Goal: Task Accomplishment & Management: Manage account settings

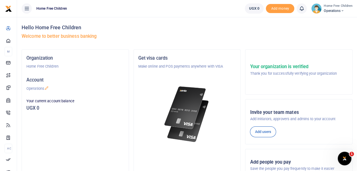
click at [343, 11] on icon at bounding box center [341, 11] width 3 height 4
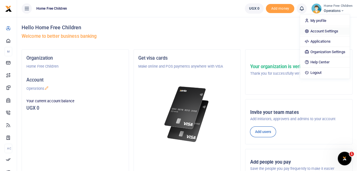
click at [329, 30] on link "Account Settings" at bounding box center [325, 31] width 50 height 8
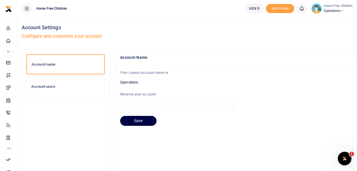
click at [76, 85] on h6 "Account users" at bounding box center [65, 86] width 69 height 5
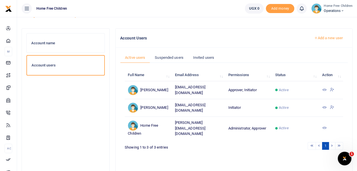
scroll to position [22, 0]
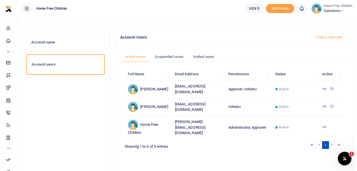
click at [322, 87] on icon at bounding box center [324, 89] width 5 height 5
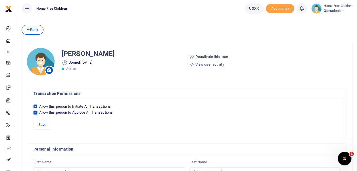
click at [35, 111] on input "Allow this person to Approve All Transactions" at bounding box center [35, 113] width 4 height 4
checkbox input "false"
click at [45, 124] on button "Save" at bounding box center [42, 125] width 18 height 10
click at [31, 29] on link "Back" at bounding box center [33, 30] width 22 height 10
